Goal: Transaction & Acquisition: Purchase product/service

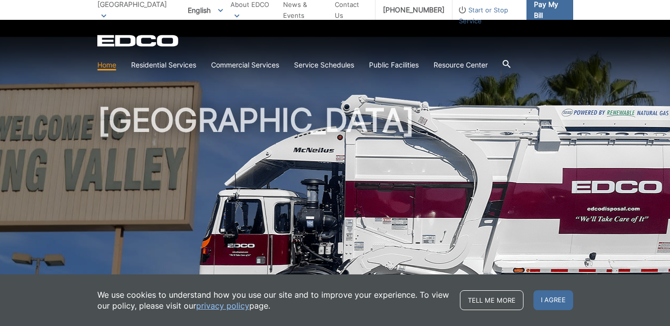
click at [547, 11] on span "Pay My Bill" at bounding box center [549, 10] width 31 height 22
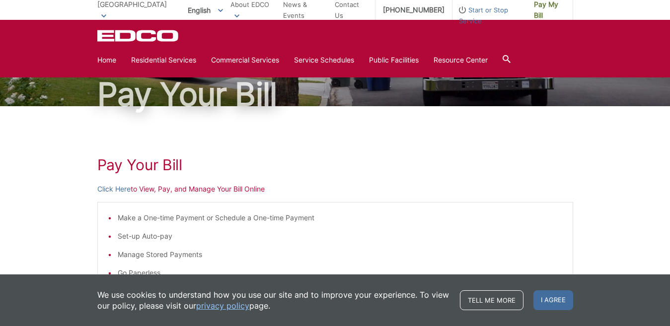
scroll to position [50, 0]
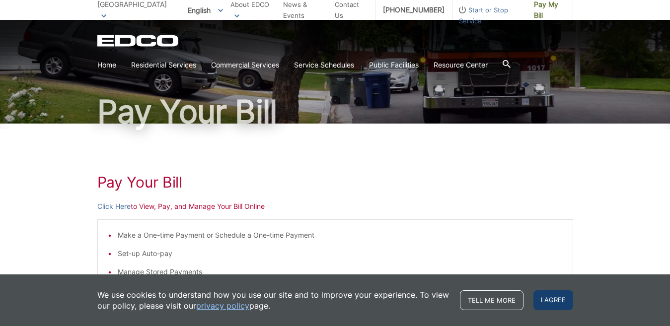
click at [551, 302] on span "I agree" at bounding box center [554, 301] width 40 height 20
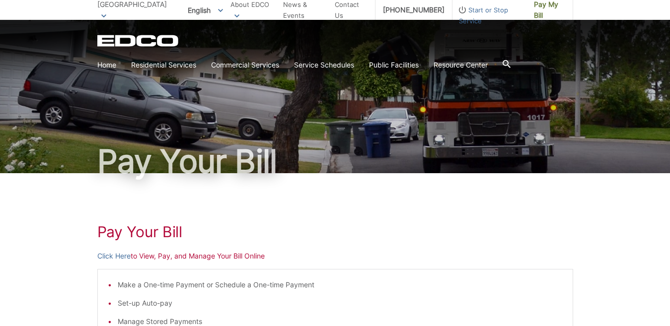
scroll to position [0, 0]
click at [99, 64] on link "Home" at bounding box center [106, 65] width 19 height 11
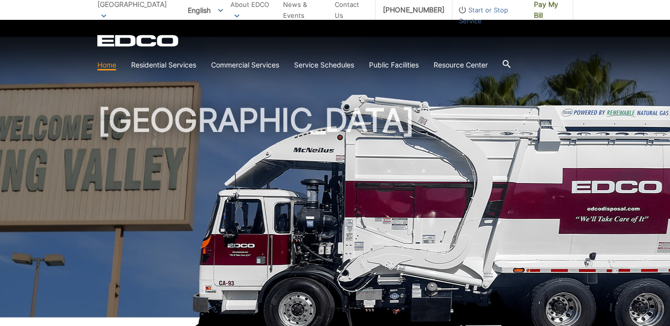
click at [106, 14] on icon at bounding box center [103, 15] width 5 height 3
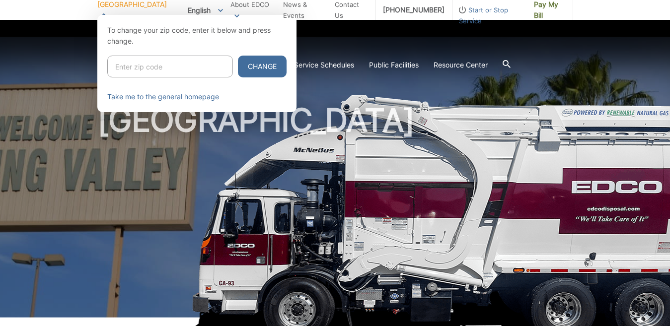
drag, startPoint x: 468, startPoint y: 134, endPoint x: 316, endPoint y: 79, distance: 161.5
click at [467, 134] on div at bounding box center [335, 178] width 670 height 326
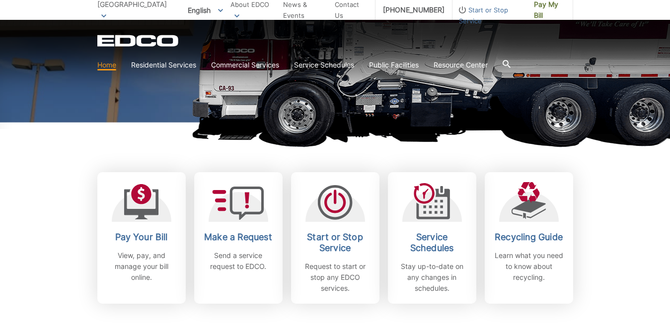
scroll to position [199, 0]
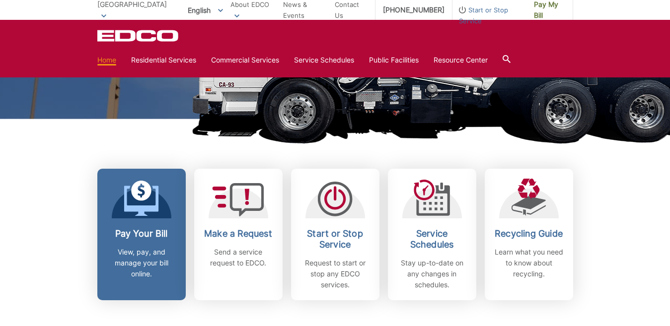
click at [137, 253] on p "View, pay, and manage your bill online." at bounding box center [142, 263] width 74 height 33
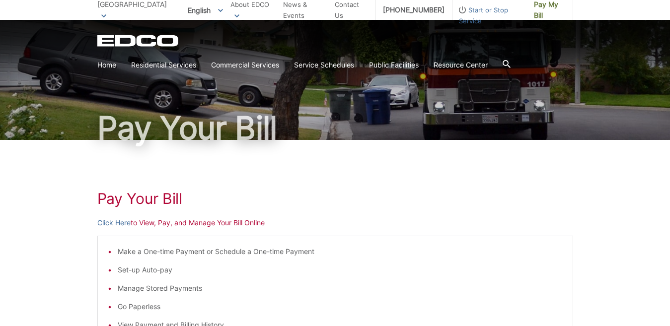
scroll to position [99, 0]
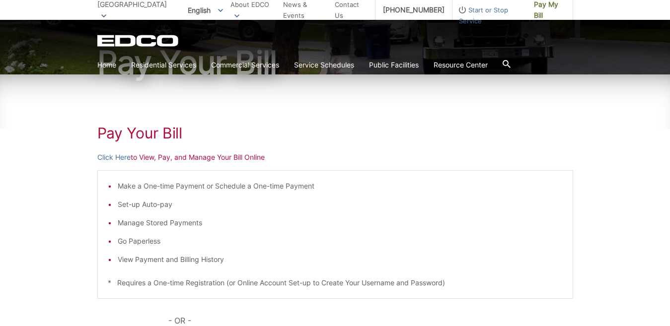
click at [118, 243] on li "Go Paperless" at bounding box center [340, 241] width 445 height 11
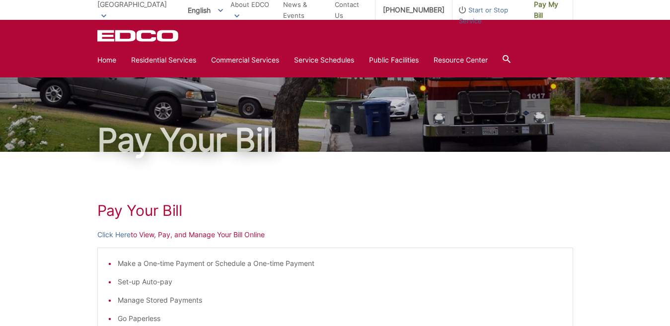
scroll to position [0, 0]
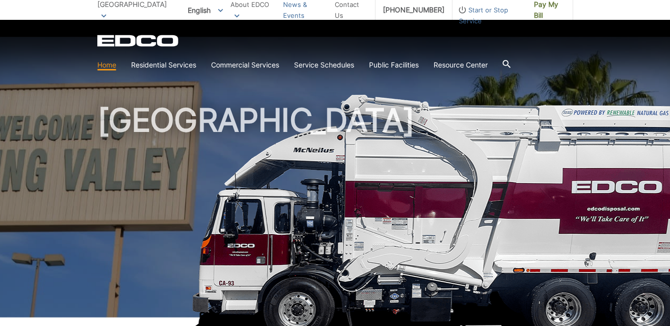
click at [296, 11] on link "News & Events" at bounding box center [305, 10] width 44 height 22
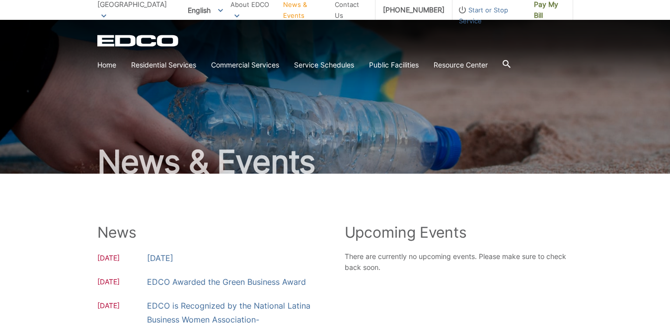
click at [198, 10] on div "English English Spanish Korean Arabic" at bounding box center [205, 10] width 50 height 16
click at [125, 8] on span "[GEOGRAPHIC_DATA]" at bounding box center [132, 4] width 70 height 8
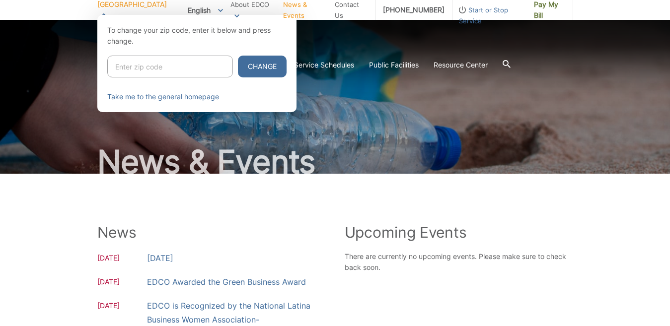
click at [39, 61] on div at bounding box center [335, 178] width 670 height 326
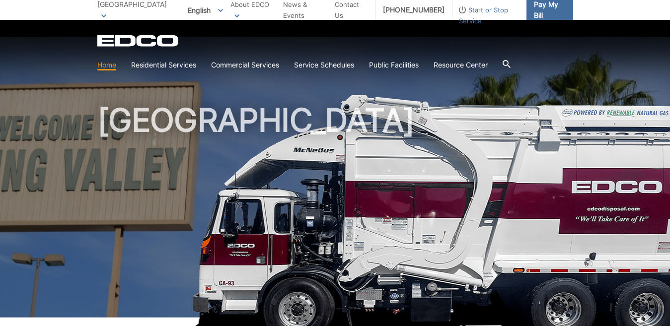
click at [552, 15] on link "Pay My Bill" at bounding box center [550, 10] width 47 height 20
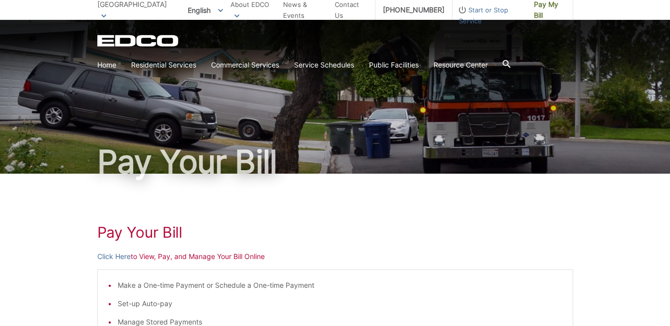
click at [111, 259] on link "Click Here" at bounding box center [113, 256] width 33 height 11
